Goal: Task Accomplishment & Management: Complete application form

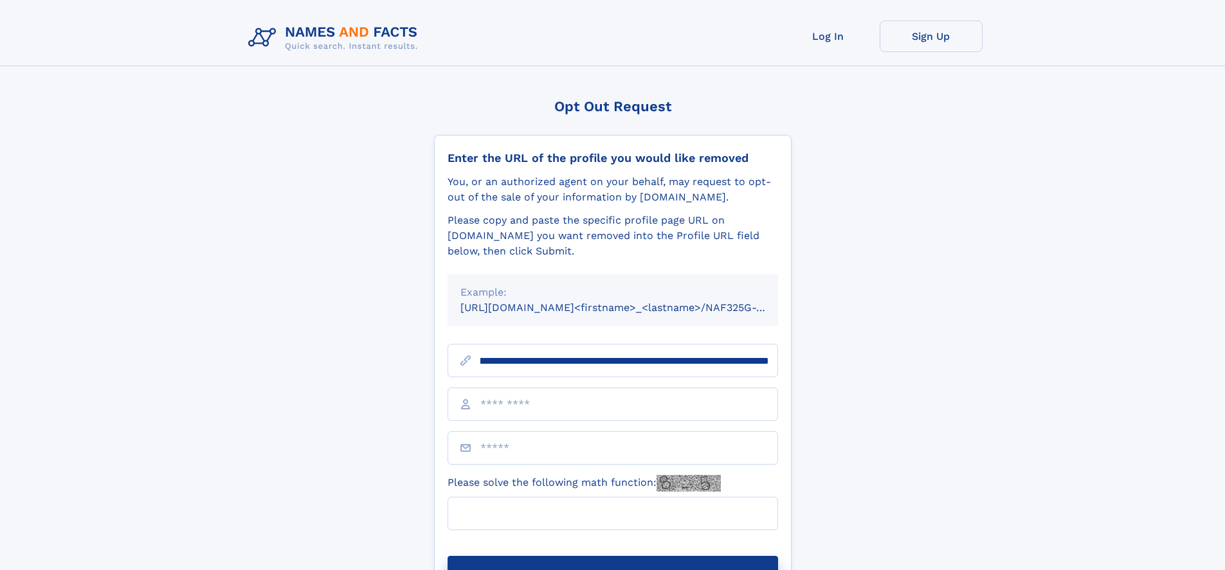
scroll to position [0, 149]
type input "**********"
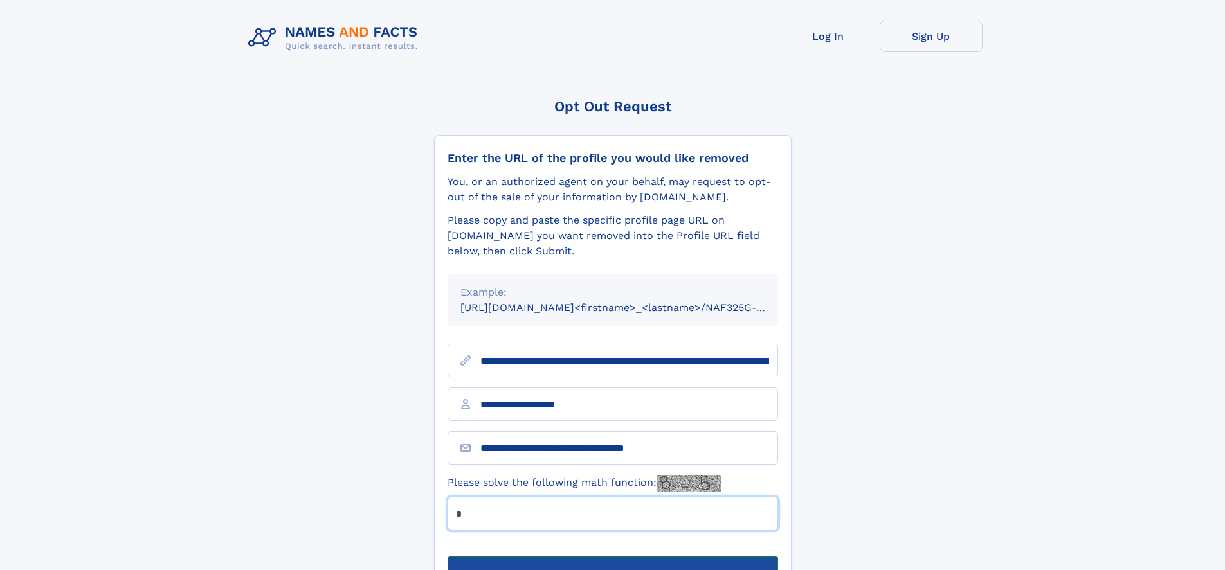
type input "*"
click at [612, 556] on button "Submit Opt Out Request" at bounding box center [612, 576] width 330 height 41
